Goal: Find specific page/section: Find specific page/section

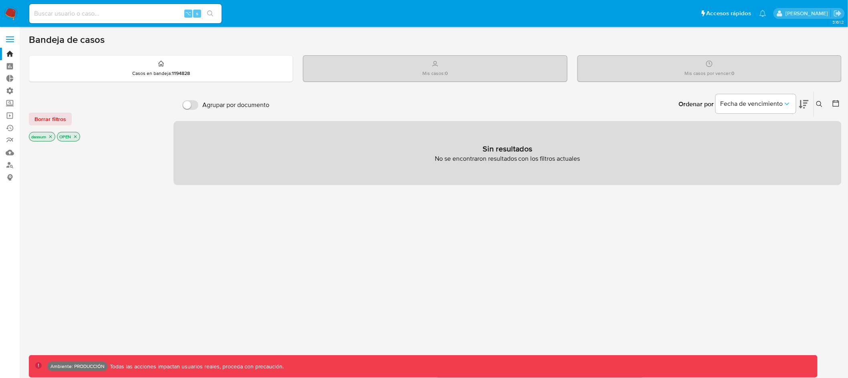
click at [12, 38] on label at bounding box center [10, 39] width 20 height 17
click at [0, 0] on input "checkbox" at bounding box center [0, 0] width 0 height 0
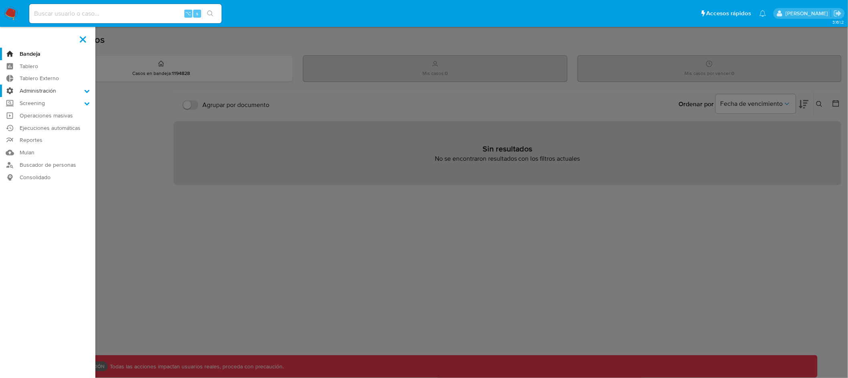
click at [85, 85] on label "Administración" at bounding box center [47, 91] width 95 height 12
click at [0, 0] on input "Administración" at bounding box center [0, 0] width 0 height 0
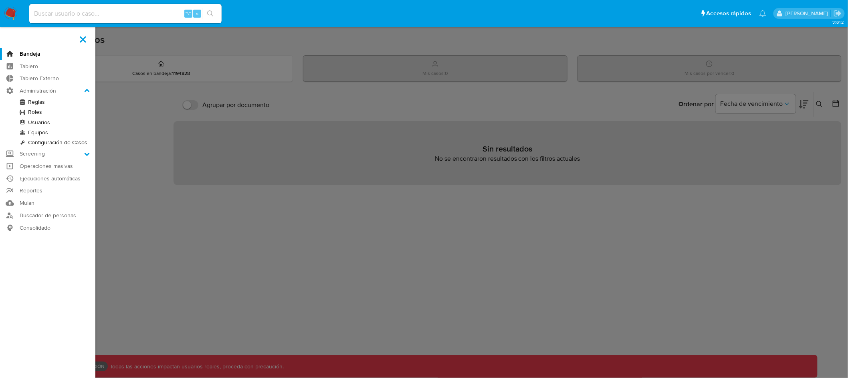
click at [39, 100] on link "Reglas" at bounding box center [47, 102] width 95 height 10
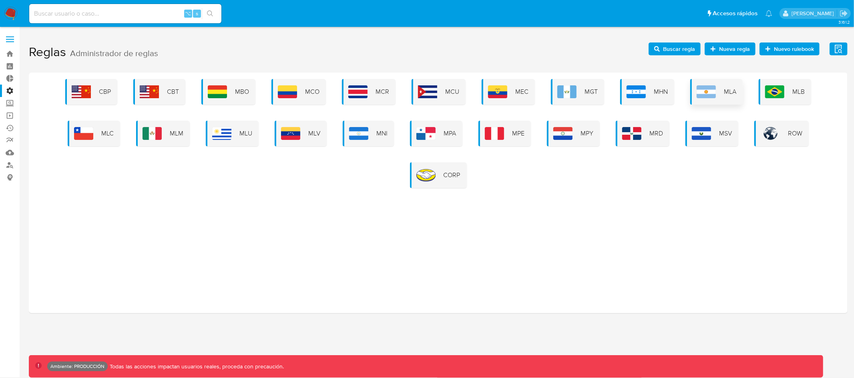
click at [719, 93] on div "MLA" at bounding box center [716, 92] width 52 height 26
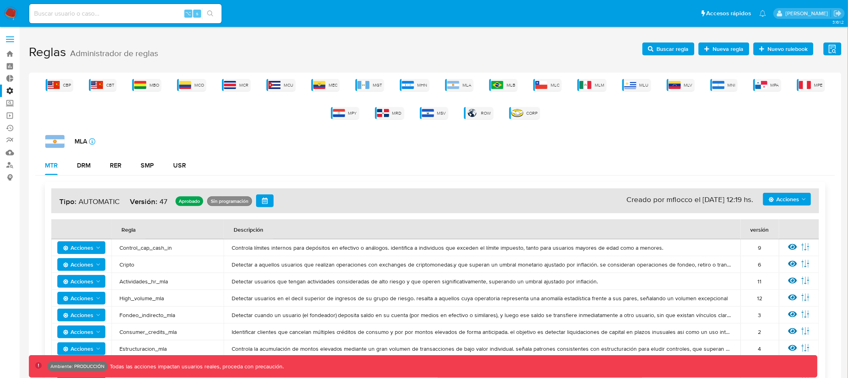
click at [12, 38] on label at bounding box center [10, 39] width 20 height 17
click at [0, 0] on input "checkbox" at bounding box center [0, 0] width 0 height 0
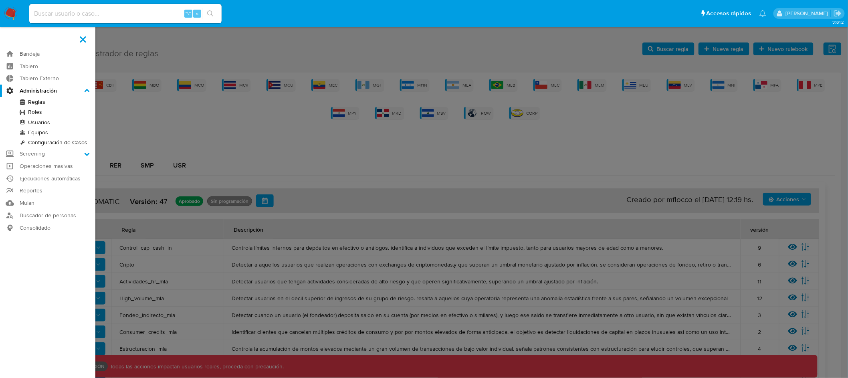
click at [141, 37] on label at bounding box center [424, 189] width 848 height 378
click at [0, 0] on input "checkbox" at bounding box center [0, 0] width 0 height 0
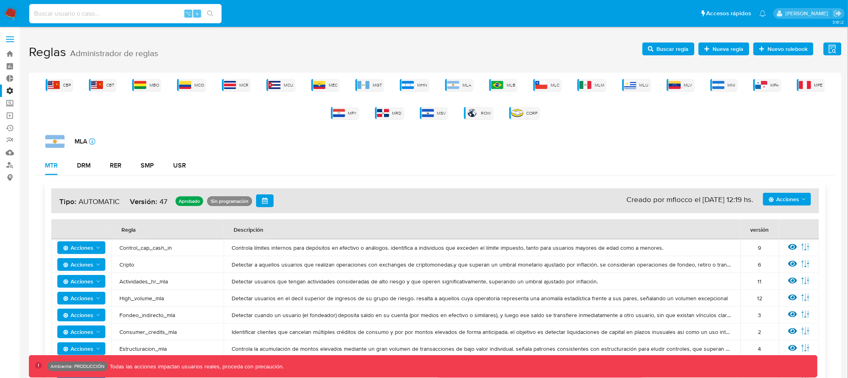
click at [74, 9] on input at bounding box center [125, 13] width 192 height 10
type input "assum.diego"
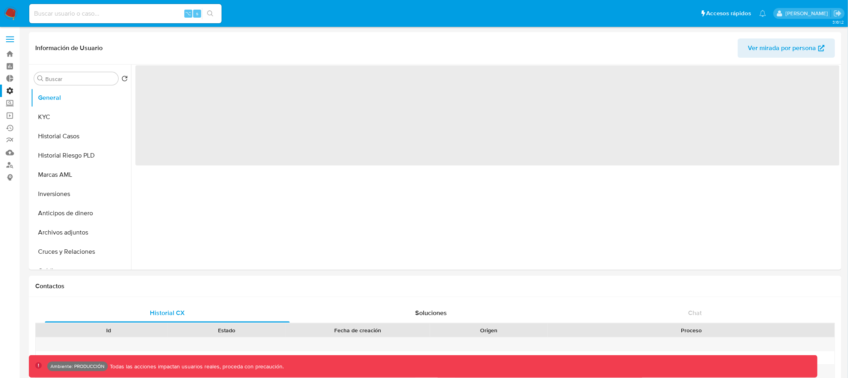
select select "10"
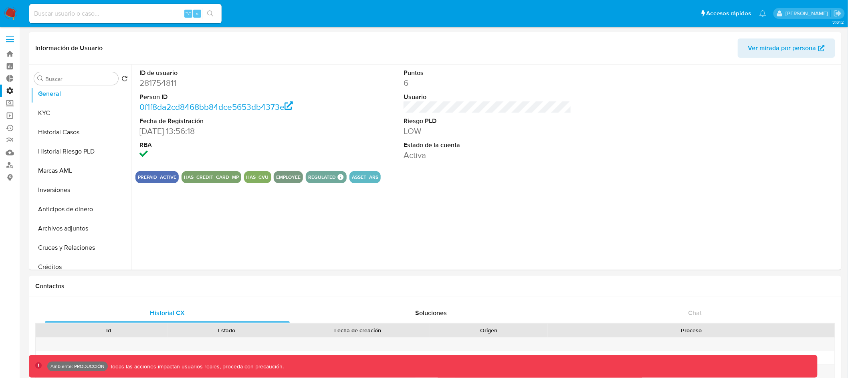
click at [7, 40] on label at bounding box center [10, 39] width 20 height 17
click at [0, 0] on input "checkbox" at bounding box center [0, 0] width 0 height 0
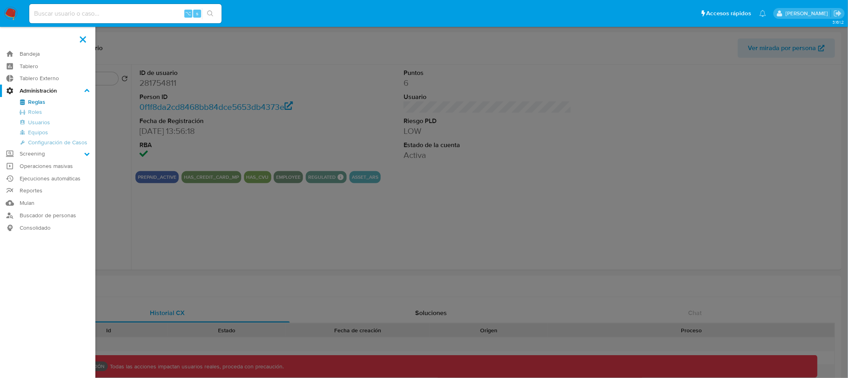
click at [199, 197] on label at bounding box center [424, 189] width 848 height 378
click at [0, 0] on input "checkbox" at bounding box center [0, 0] width 0 height 0
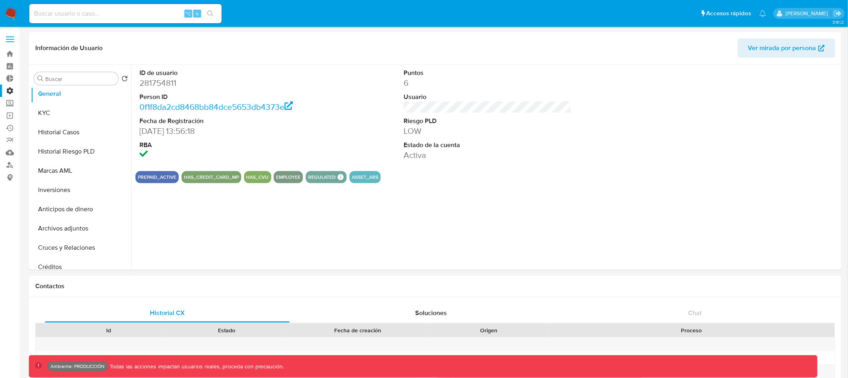
click at [10, 35] on label at bounding box center [10, 39] width 20 height 17
click at [0, 0] on input "checkbox" at bounding box center [0, 0] width 0 height 0
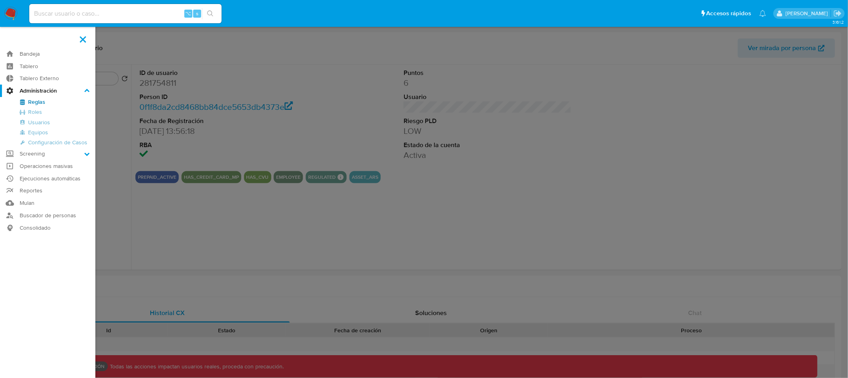
click at [521, 111] on label at bounding box center [424, 189] width 848 height 378
click at [0, 0] on input "checkbox" at bounding box center [0, 0] width 0 height 0
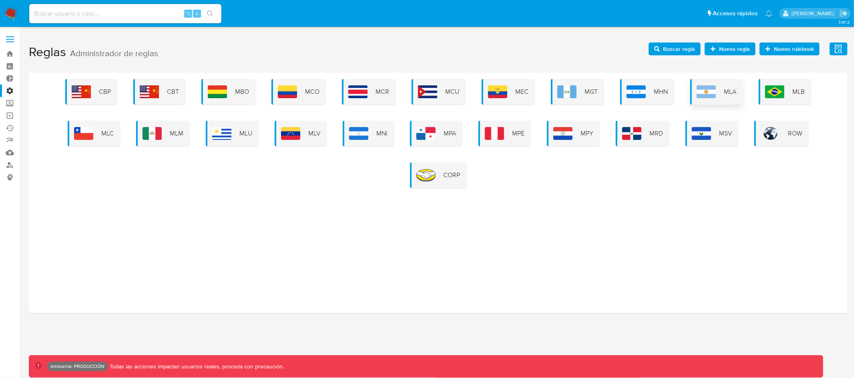
click at [697, 93] on img at bounding box center [706, 91] width 19 height 13
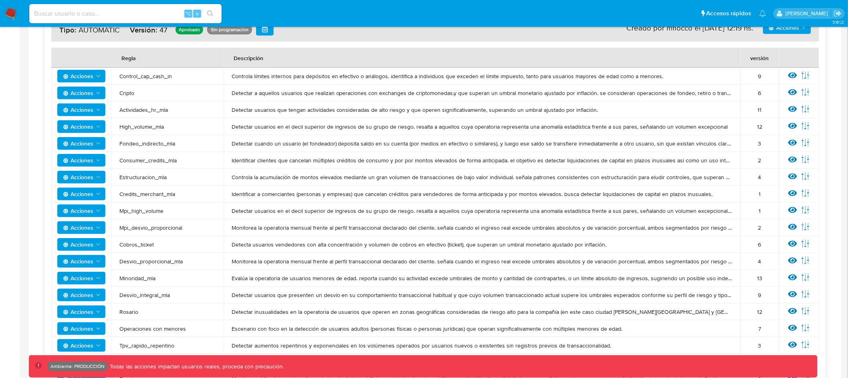
scroll to position [174, 0]
